Goal: Task Accomplishment & Management: Manage account settings

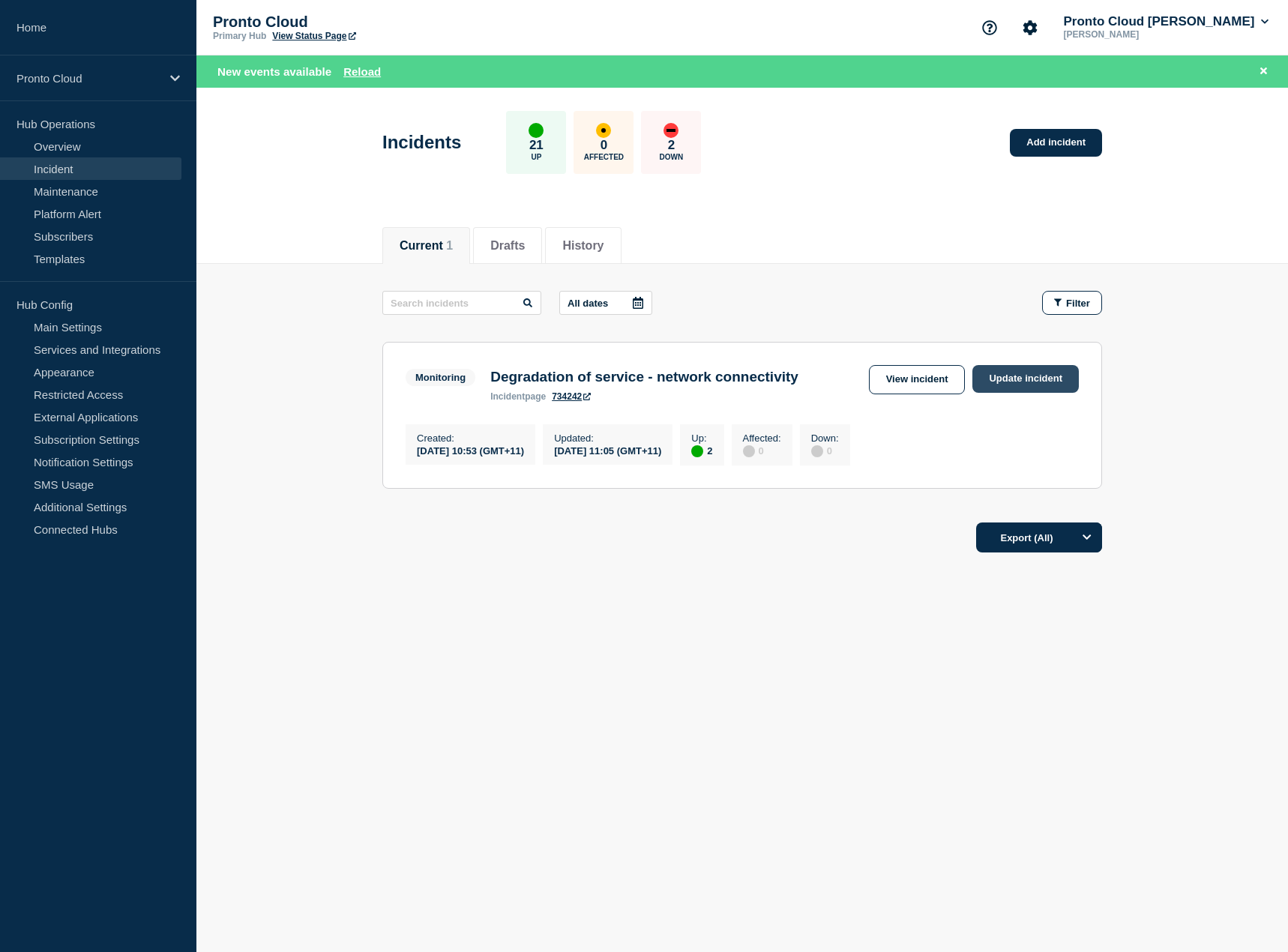
click at [1027, 379] on link "Update incident" at bounding box center [1025, 379] width 106 height 28
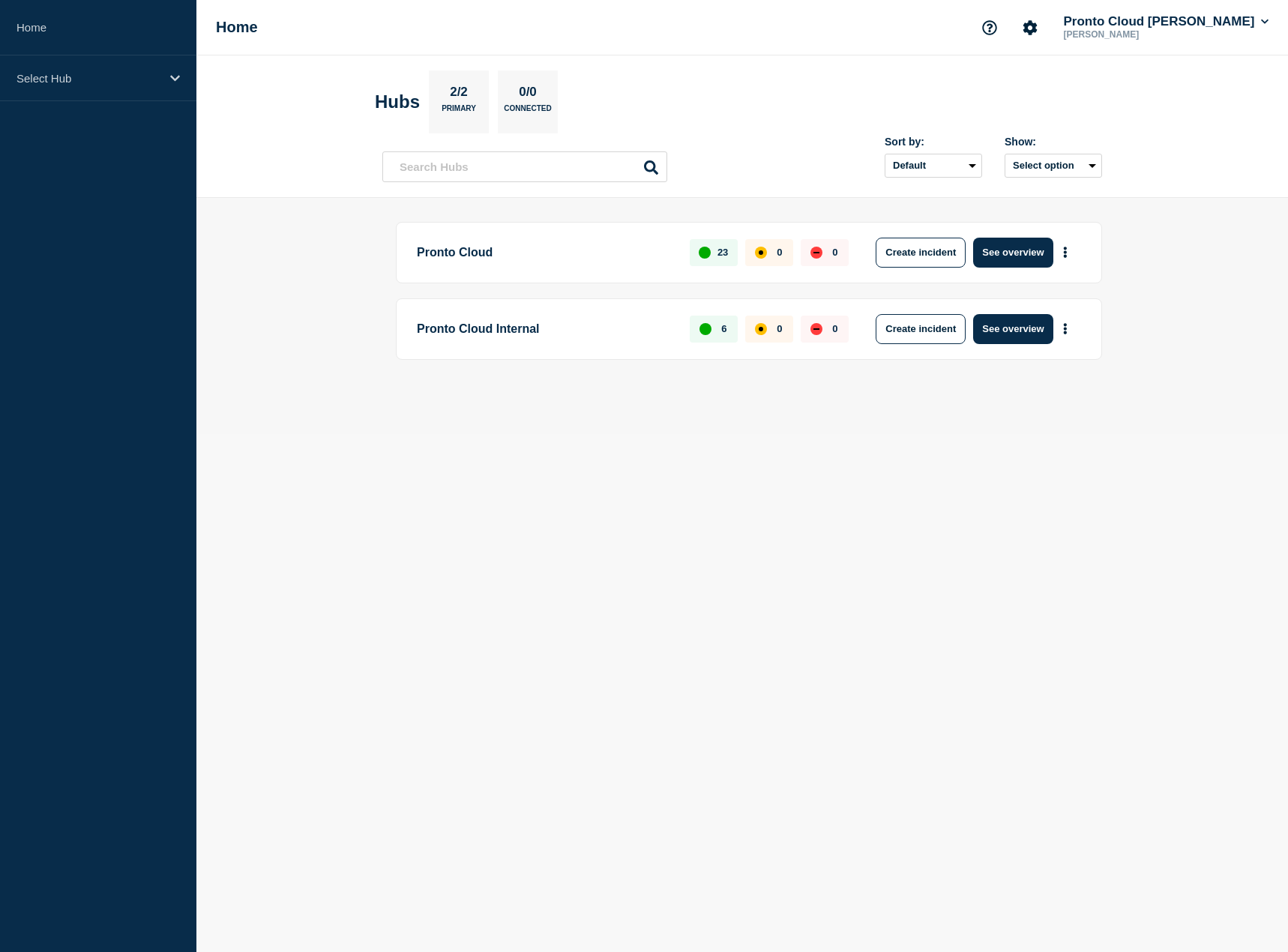
click at [863, 438] on body "Home Select Hub Home Pronto Cloud Chris Dickinson Daniel Sauerwein Hubs 2/2 Pri…" at bounding box center [644, 476] width 1288 height 952
click at [559, 245] on p "Pronto Cloud" at bounding box center [544, 253] width 255 height 30
click at [718, 253] on p "23" at bounding box center [723, 252] width 10 height 11
click at [1070, 254] on button "More actions" at bounding box center [1065, 253] width 19 height 28
click at [1163, 246] on main "Pronto Cloud 23 0 0 Create incident See overview Pronto Cloud Internal 6 0 0 Cr…" at bounding box center [741, 315] width 1091 height 236
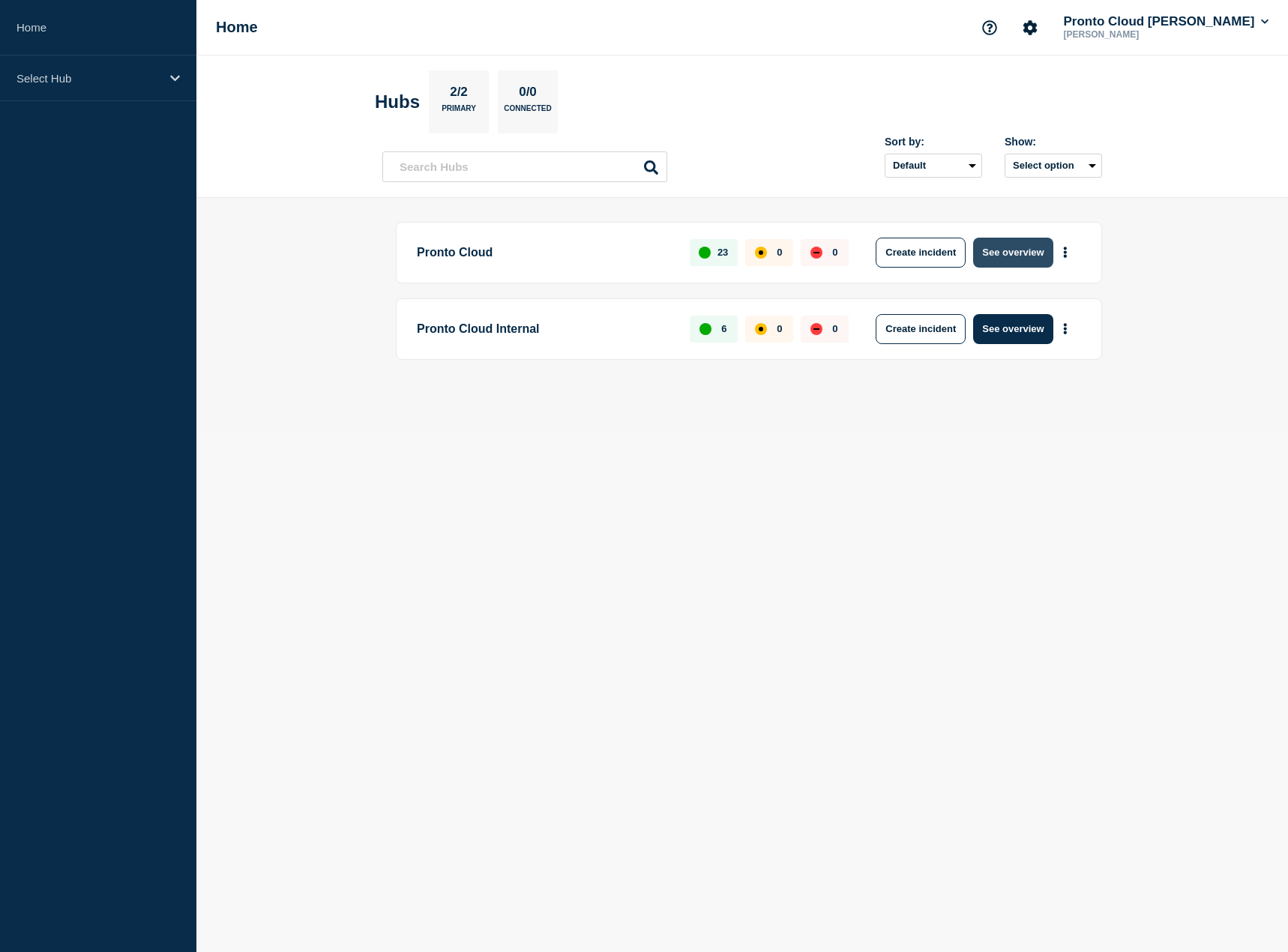
click at [1012, 255] on button "See overview" at bounding box center [1012, 253] width 79 height 30
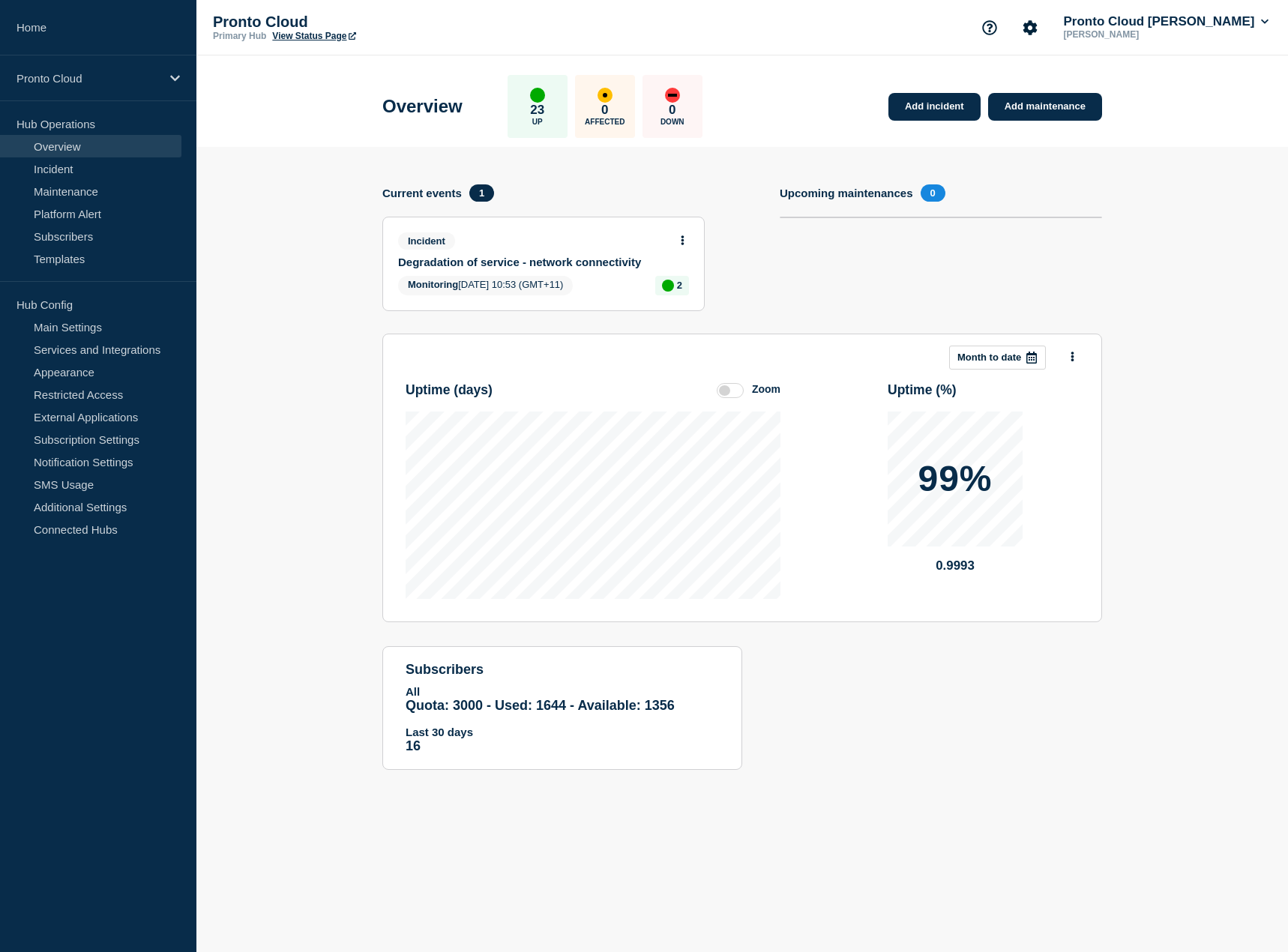
click at [680, 240] on button at bounding box center [682, 240] width 13 height 13
click at [686, 299] on link "Update incident" at bounding box center [682, 296] width 72 height 12
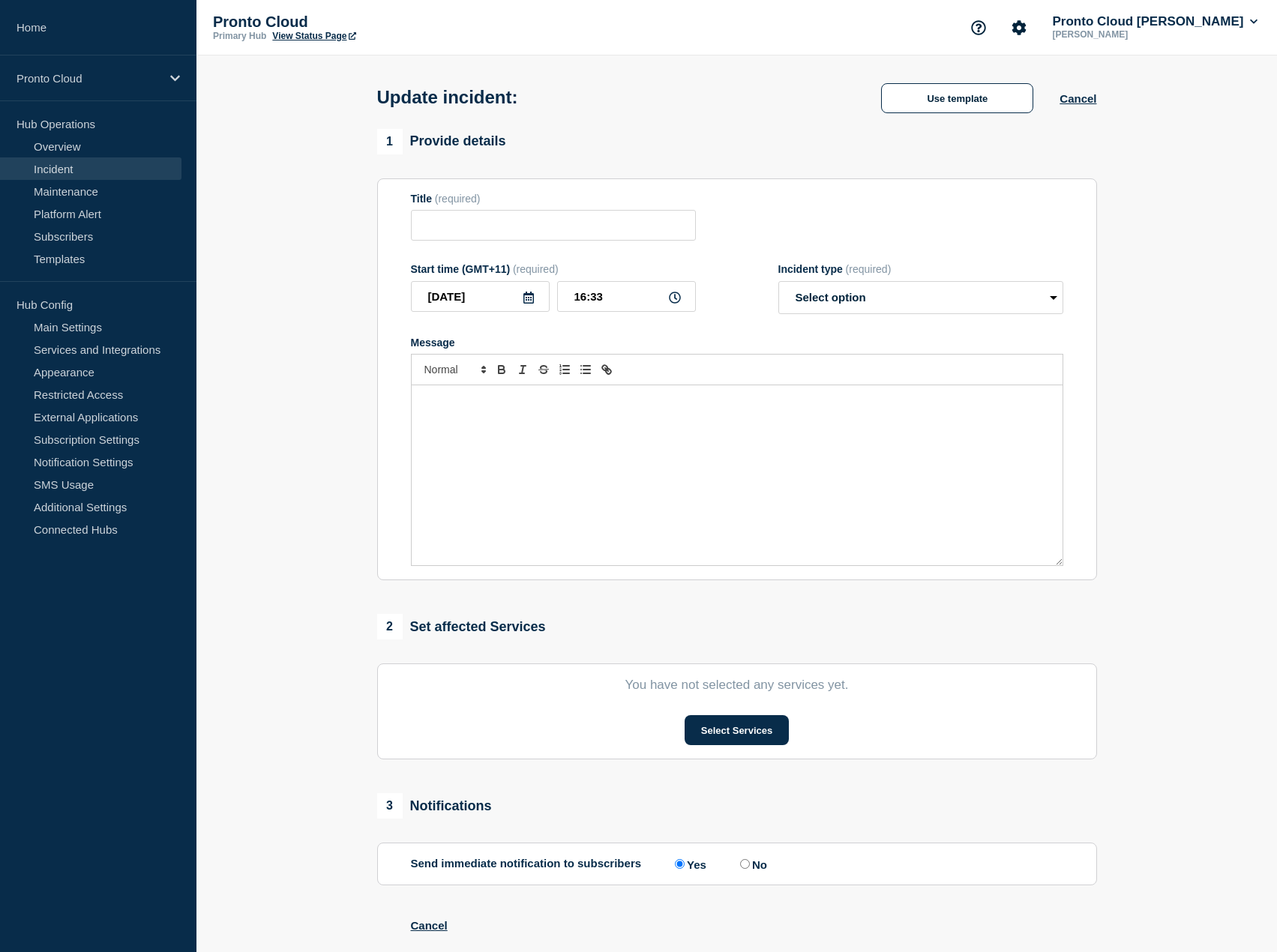
type input "Degradation of service - network connectivity"
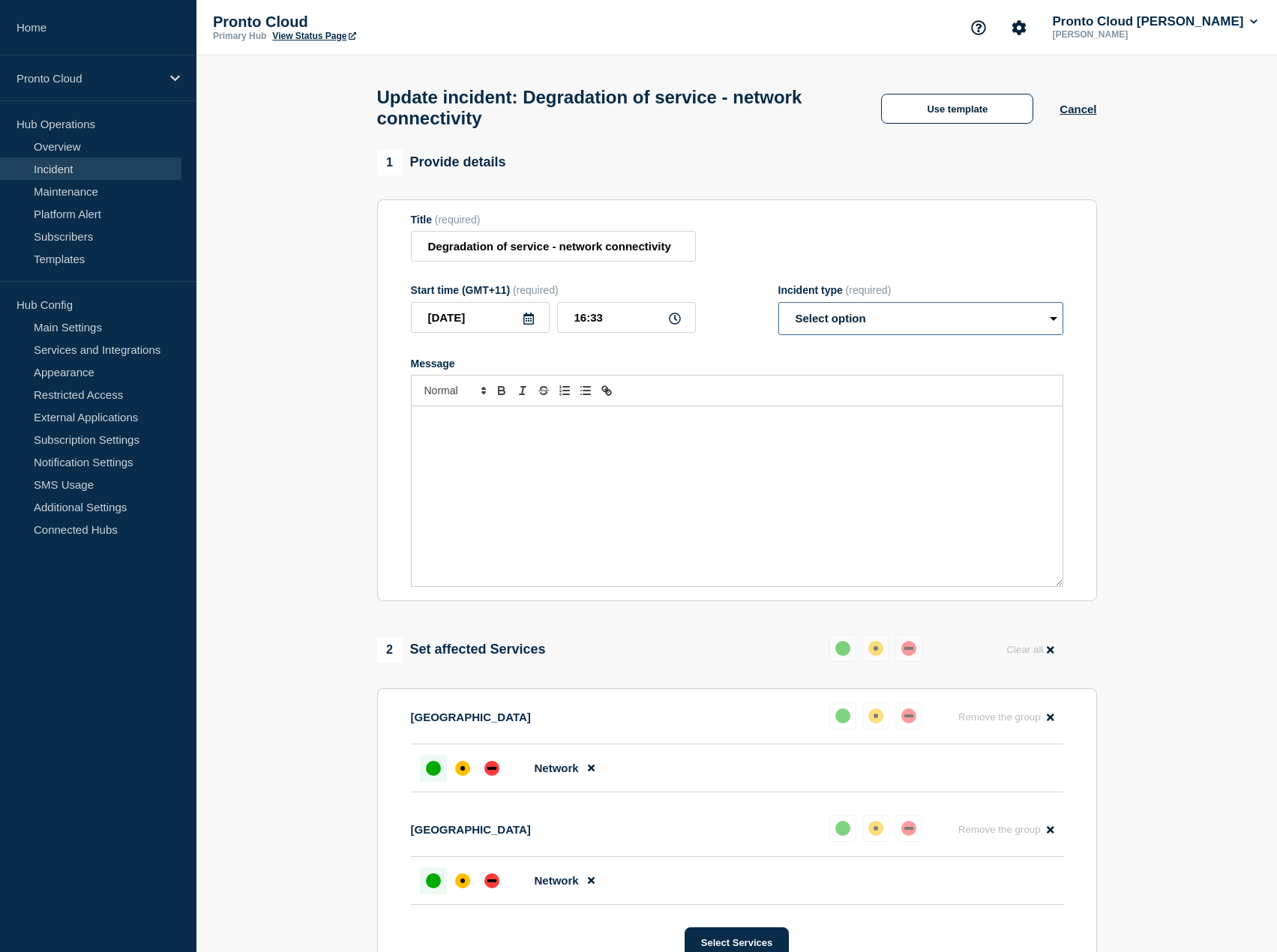
click at [1055, 328] on select "Select option Investigating Identified Monitoring Resolved" at bounding box center [920, 319] width 285 height 33
select select "resolved"
click at [778, 309] on select "Select option Investigating Identified Monitoring Resolved" at bounding box center [920, 319] width 285 height 33
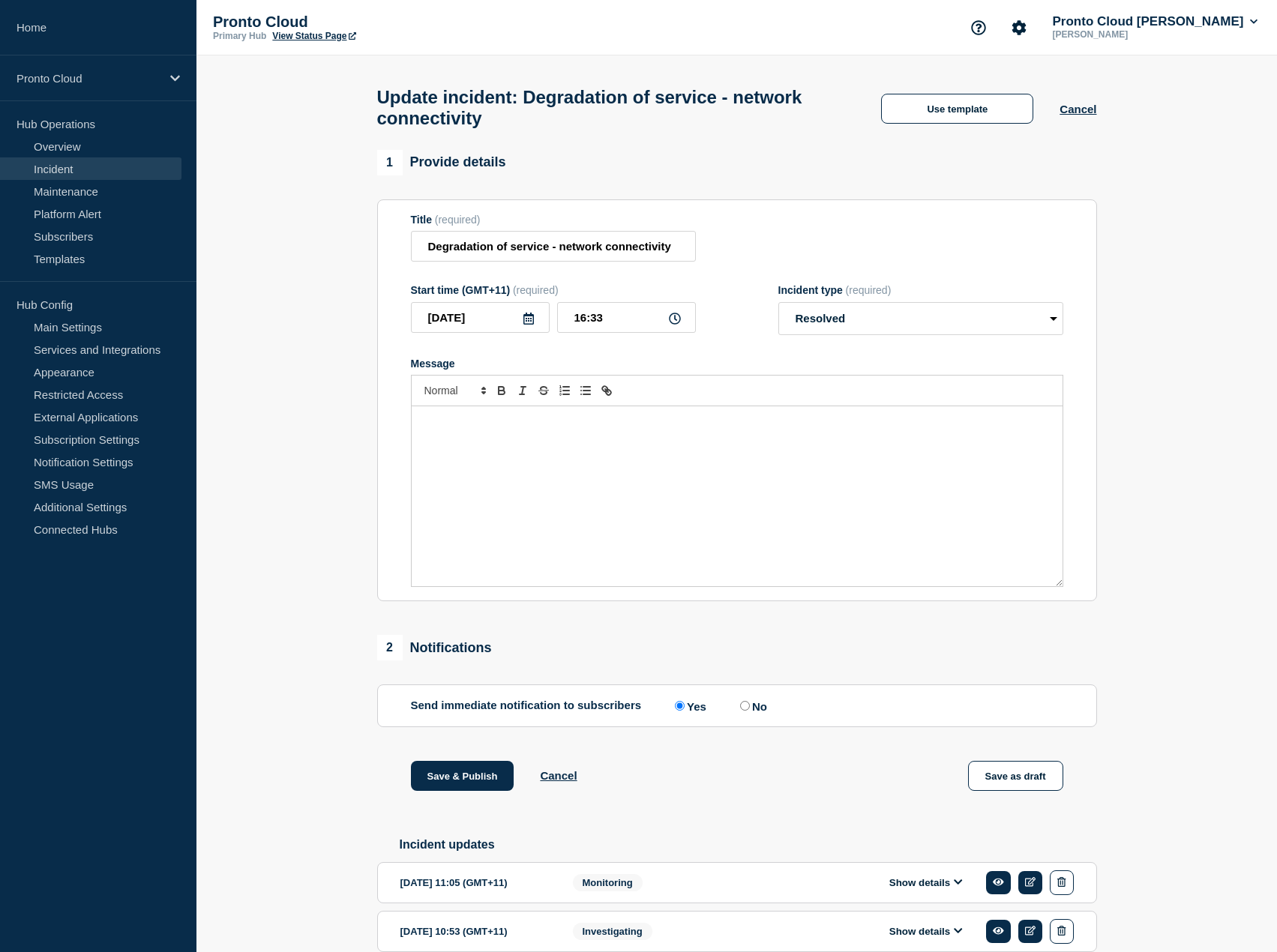
click at [497, 442] on div "Message" at bounding box center [737, 496] width 651 height 180
click at [503, 483] on div "This Incident has now been resolved. If you are still experiencing issues, plea…" at bounding box center [737, 496] width 651 height 180
click at [464, 456] on p "Website" at bounding box center [736, 449] width 628 height 13
click at [422, 458] on div "This Incident has now been resolved. If you are still experiencing issues, plea…" at bounding box center [737, 496] width 651 height 180
click at [477, 456] on p "Website" at bounding box center [736, 449] width 628 height 13
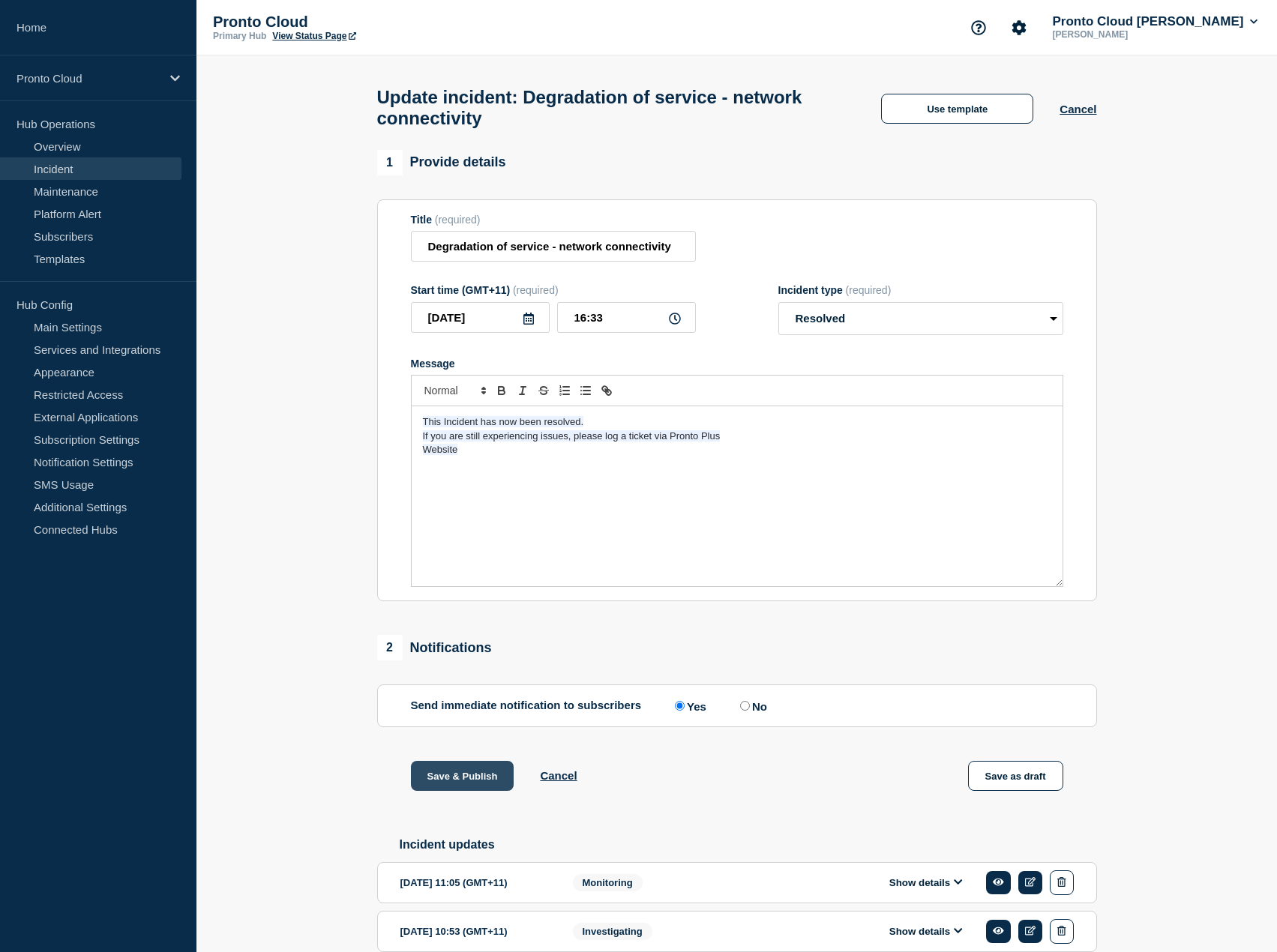
click at [463, 785] on button "Save & Publish" at bounding box center [463, 776] width 104 height 30
